Goal: Complete application form: Complete application form

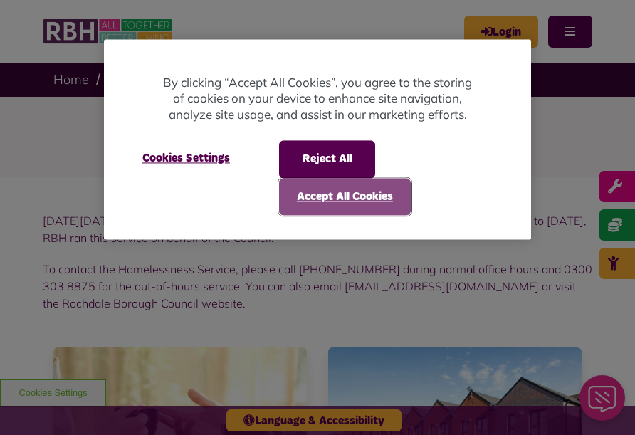
click at [333, 213] on button "Accept All Cookies" at bounding box center [345, 196] width 132 height 37
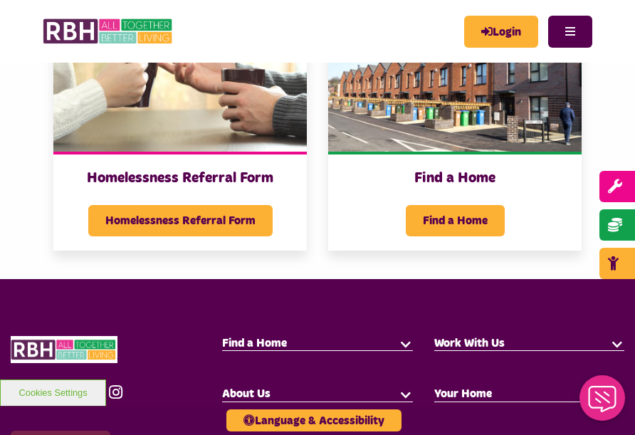
scroll to position [356, 0]
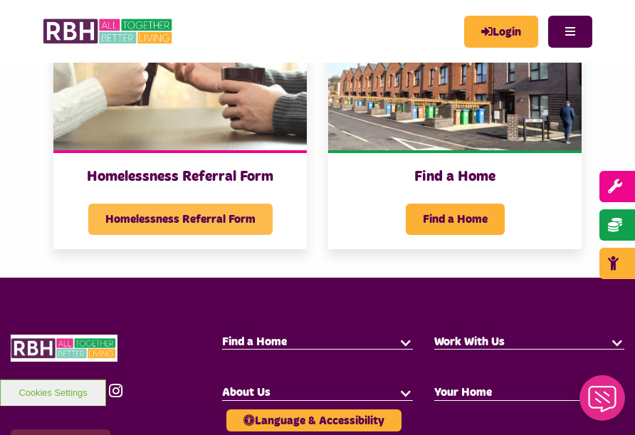
click at [194, 215] on span "Homelessness Referral Form" at bounding box center [180, 219] width 184 height 31
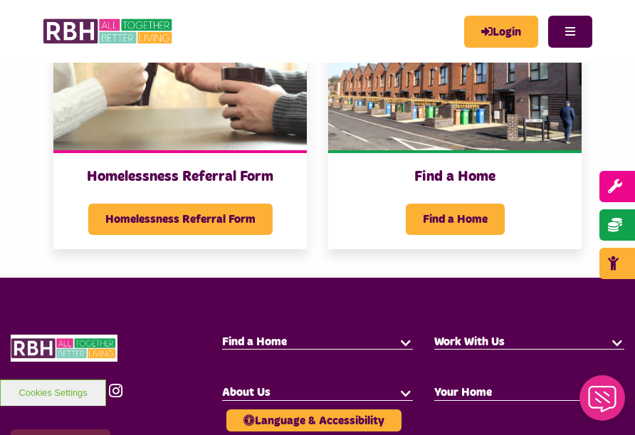
scroll to position [356, 0]
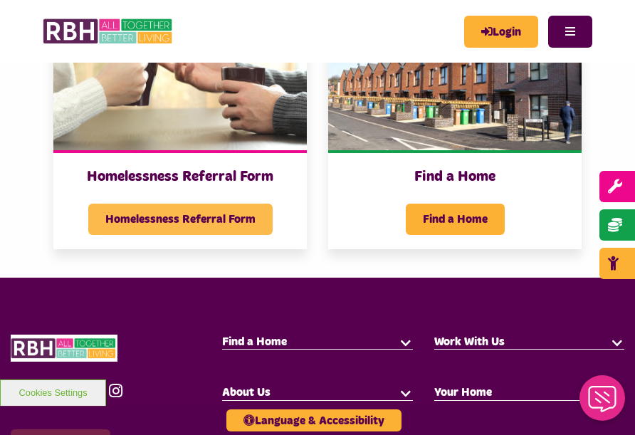
click at [186, 213] on span "Homelessness Referral Form" at bounding box center [180, 219] width 184 height 31
